Goal: Check status

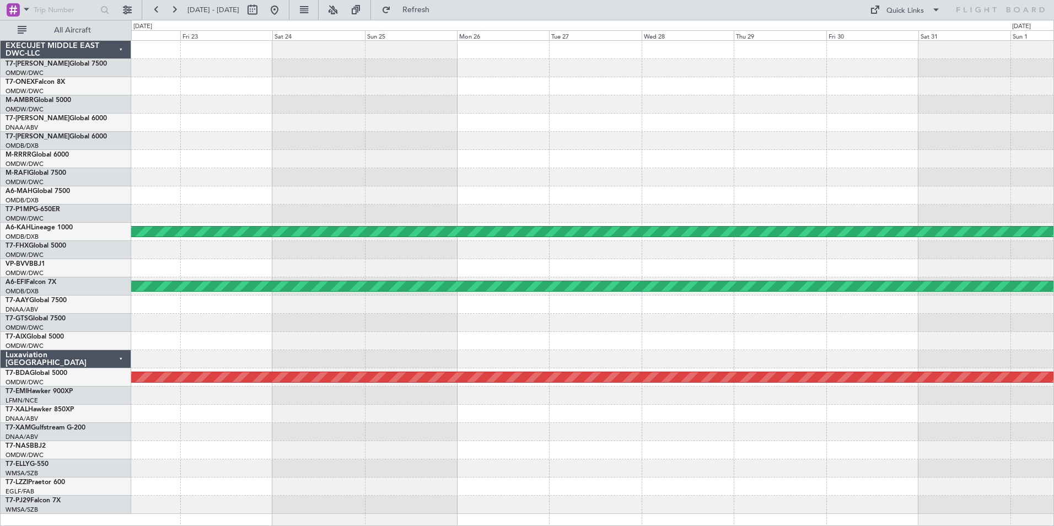
click at [169, 70] on div at bounding box center [592, 68] width 922 height 18
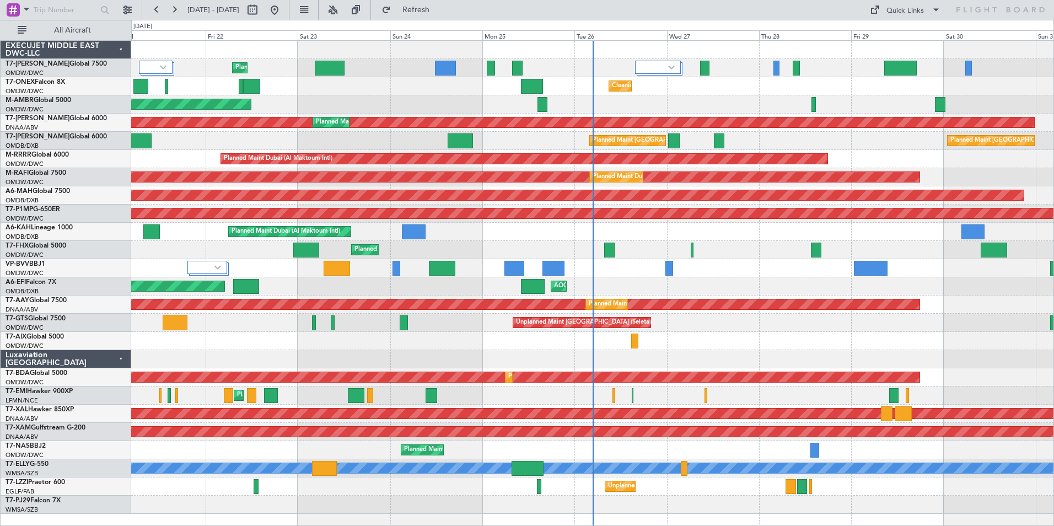
click at [193, 67] on div "Planned Maint Dubai (Al Maktoum Intl)" at bounding box center [592, 68] width 922 height 18
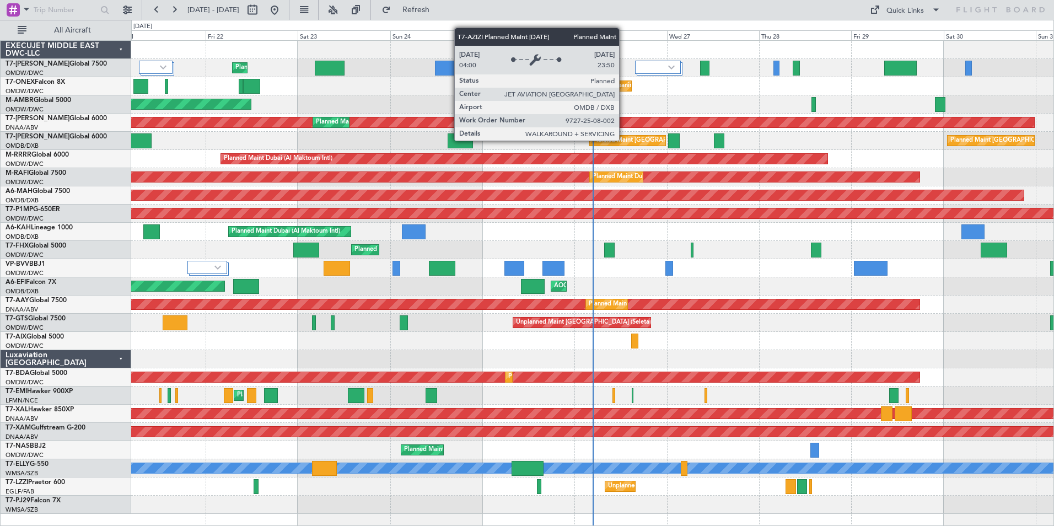
click at [624, 140] on div "Planned Maint [GEOGRAPHIC_DATA] ([GEOGRAPHIC_DATA] Intl)" at bounding box center [685, 140] width 184 height 17
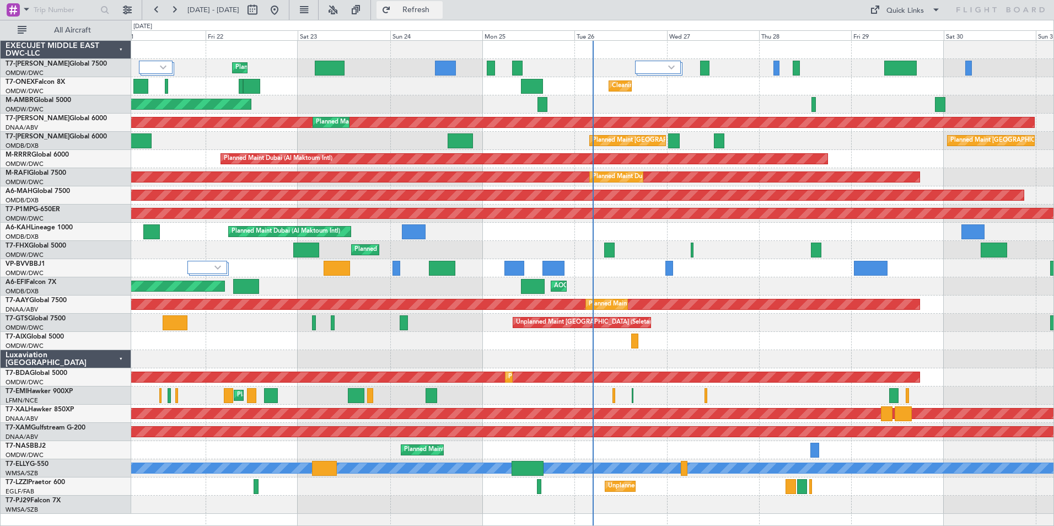
click at [439, 8] on span "Refresh" at bounding box center [416, 10] width 46 height 8
